Goal: Task Accomplishment & Management: Use online tool/utility

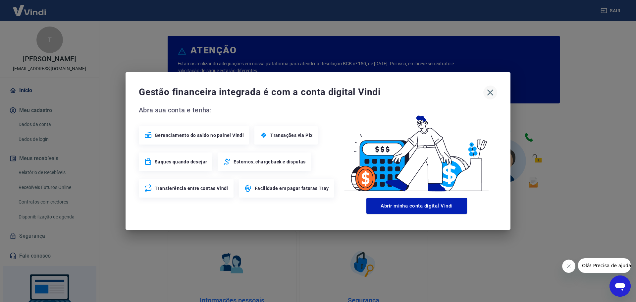
click at [489, 90] on icon "button" at bounding box center [490, 92] width 11 height 11
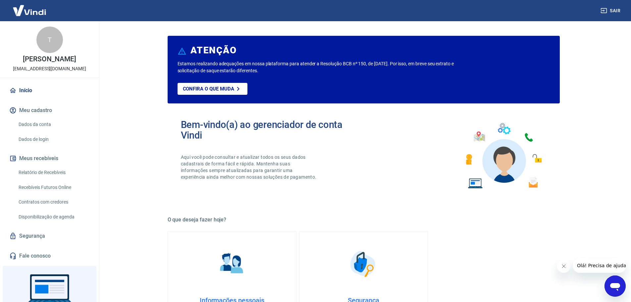
click at [53, 172] on link "Relatório de Recebíveis" at bounding box center [53, 173] width 75 height 14
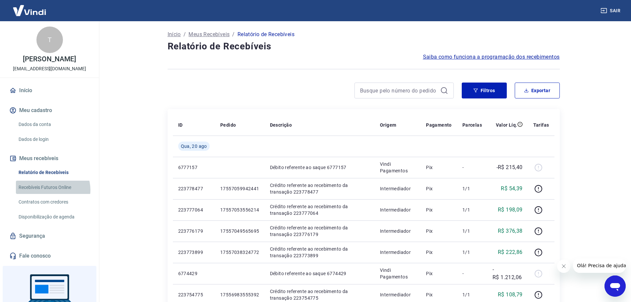
click at [52, 189] on link "Recebíveis Futuros Online" at bounding box center [53, 187] width 75 height 14
